Goal: Information Seeking & Learning: Learn about a topic

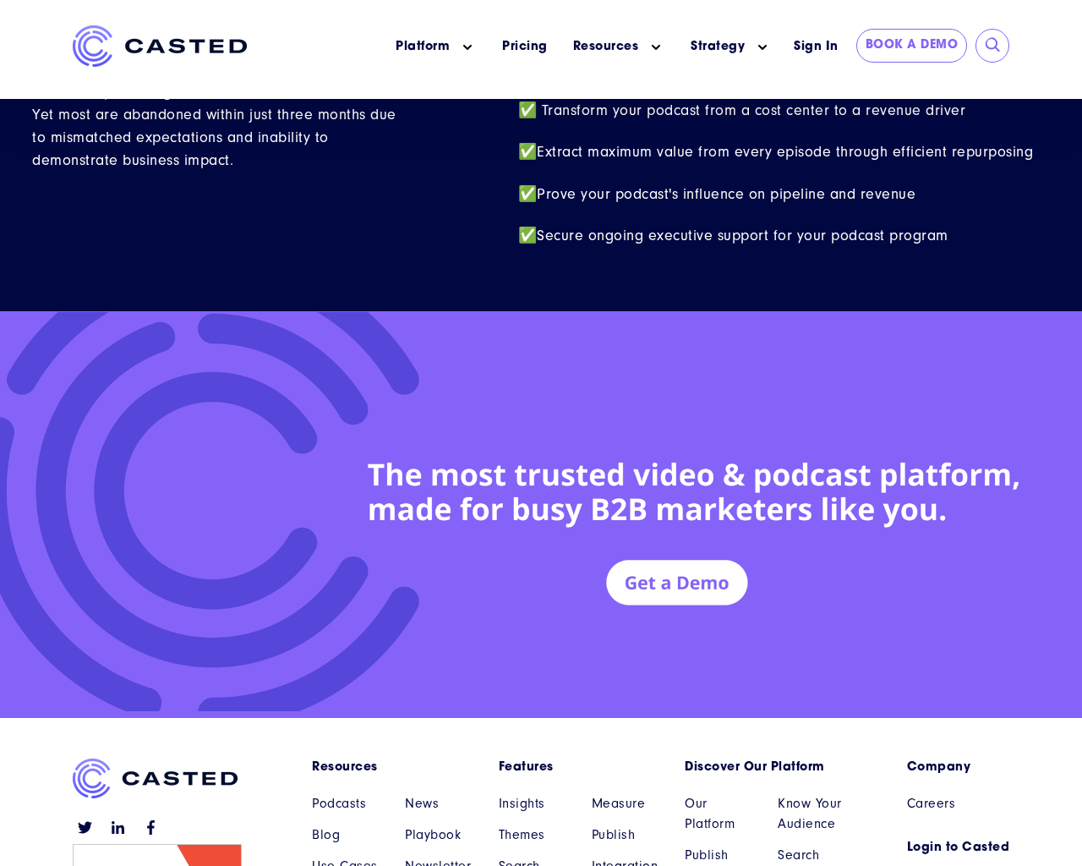
scroll to position [7393, 0]
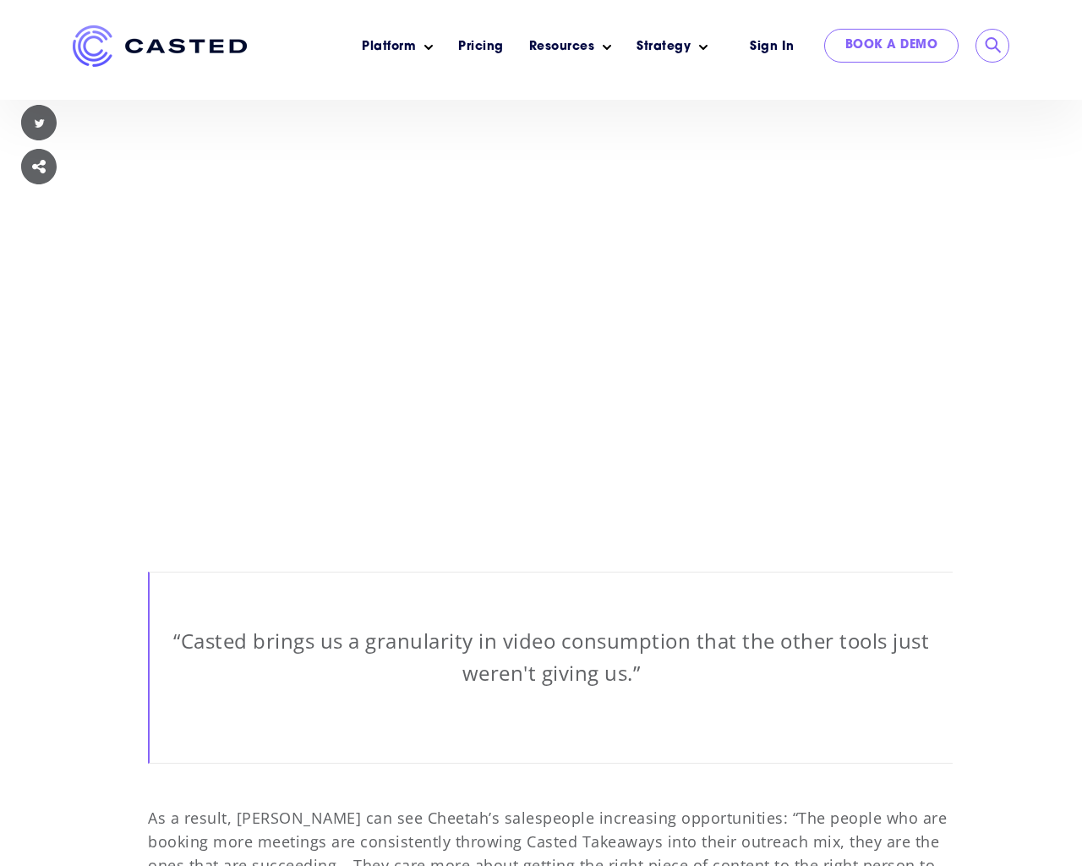
scroll to position [12682, 0]
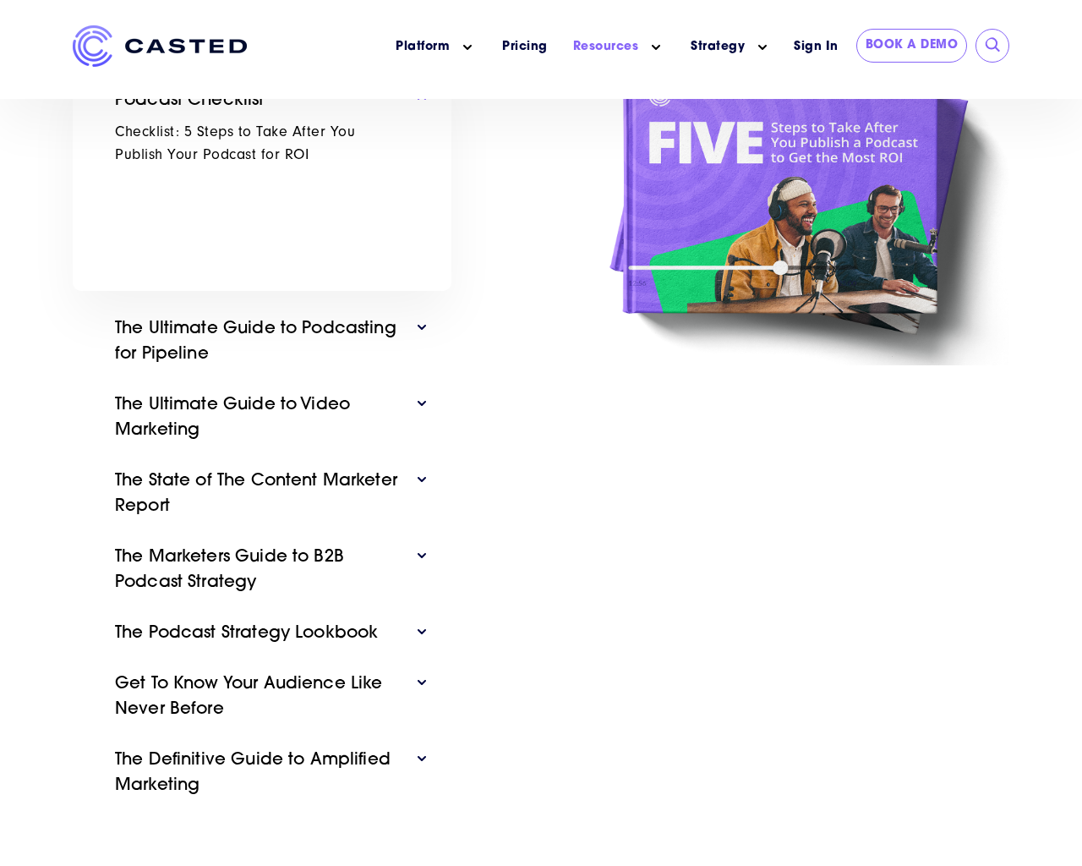
scroll to position [765, 0]
